Goal: Transaction & Acquisition: Purchase product/service

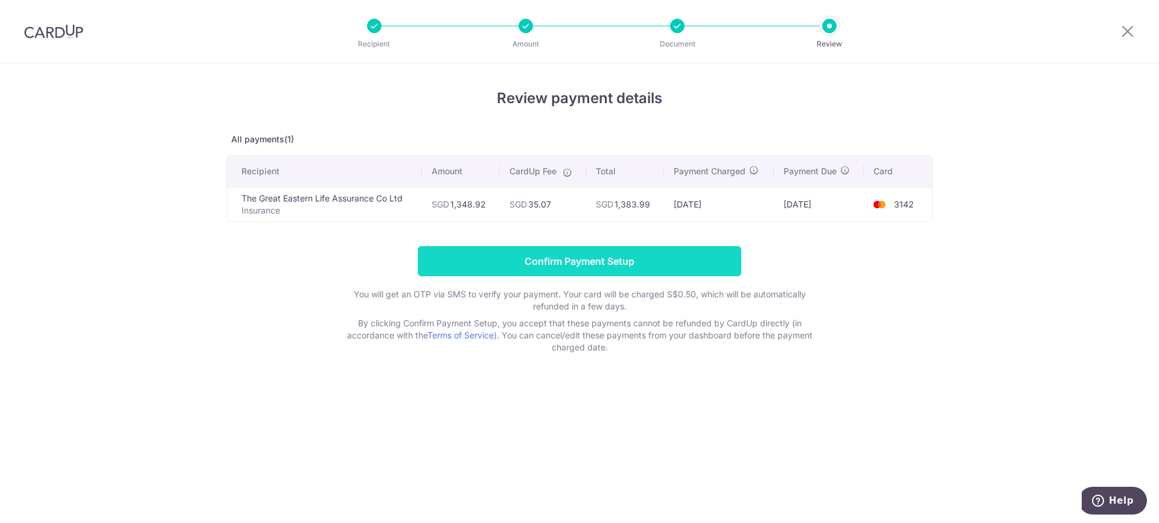
click at [613, 261] on input "Confirm Payment Setup" at bounding box center [580, 261] width 324 height 30
